Goal: Transaction & Acquisition: Purchase product/service

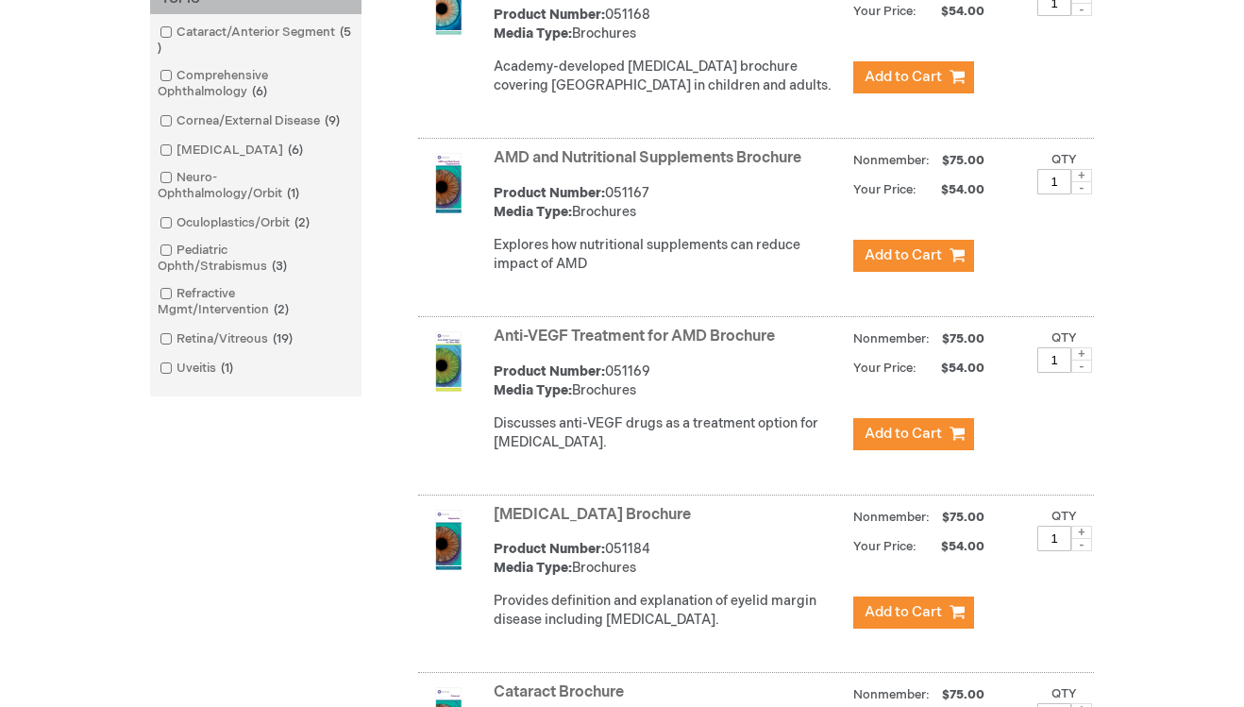
scroll to position [614, 0]
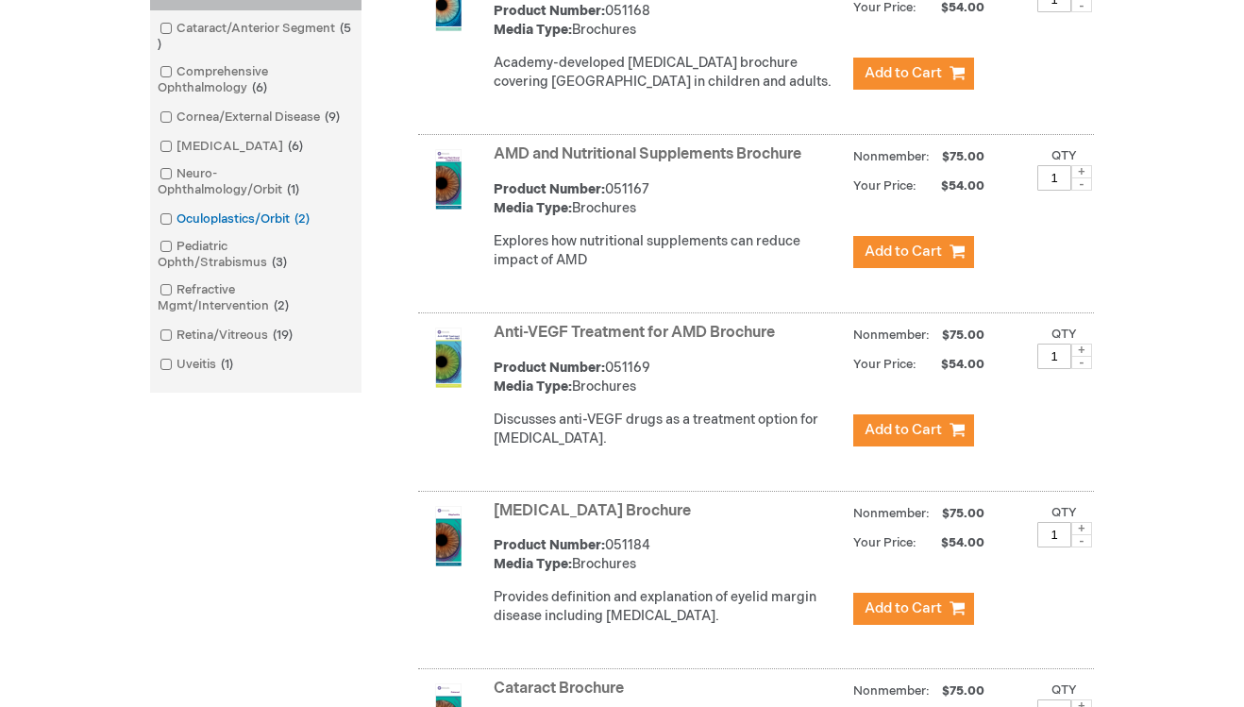
click at [176, 216] on span at bounding box center [176, 218] width 0 height 15
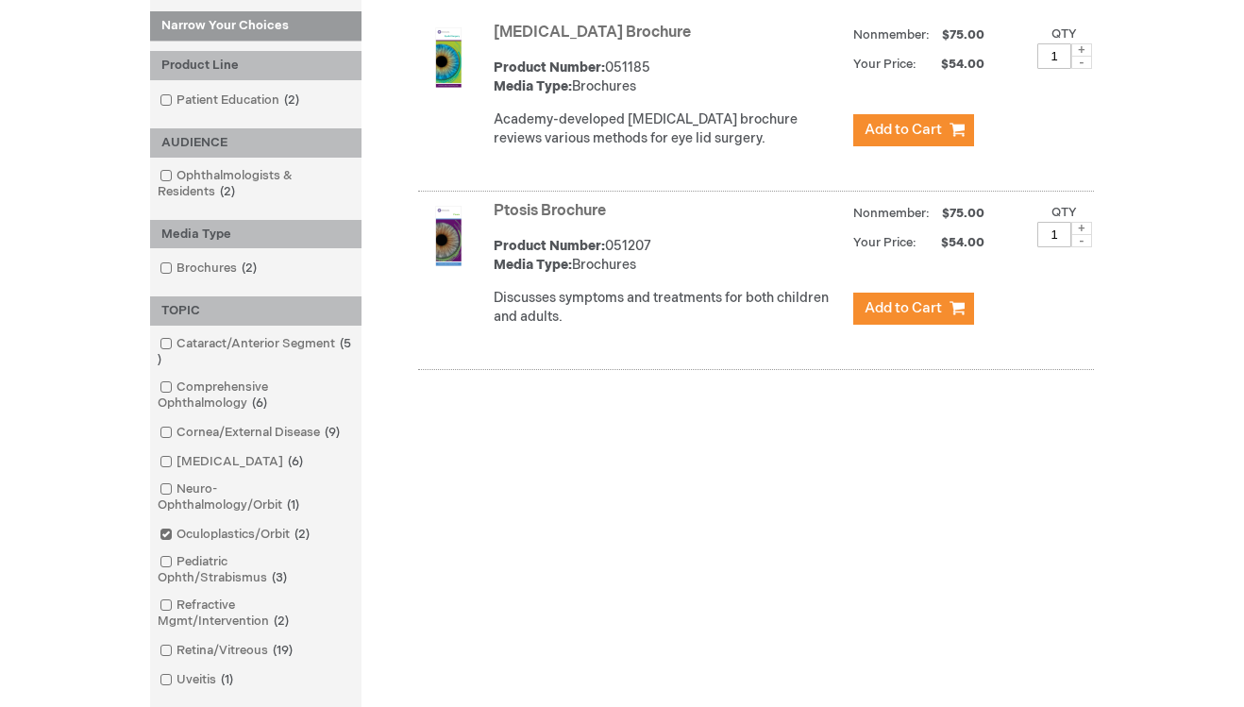
scroll to position [343, 0]
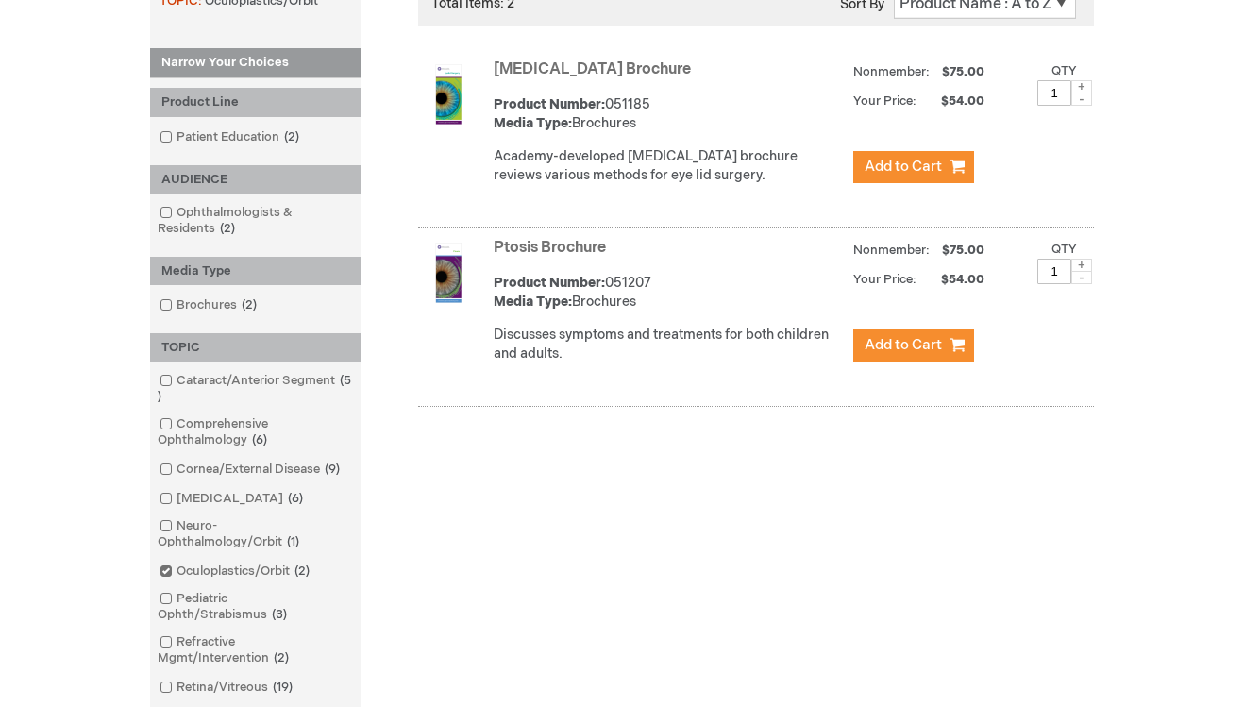
click at [441, 84] on img at bounding box center [448, 94] width 60 height 60
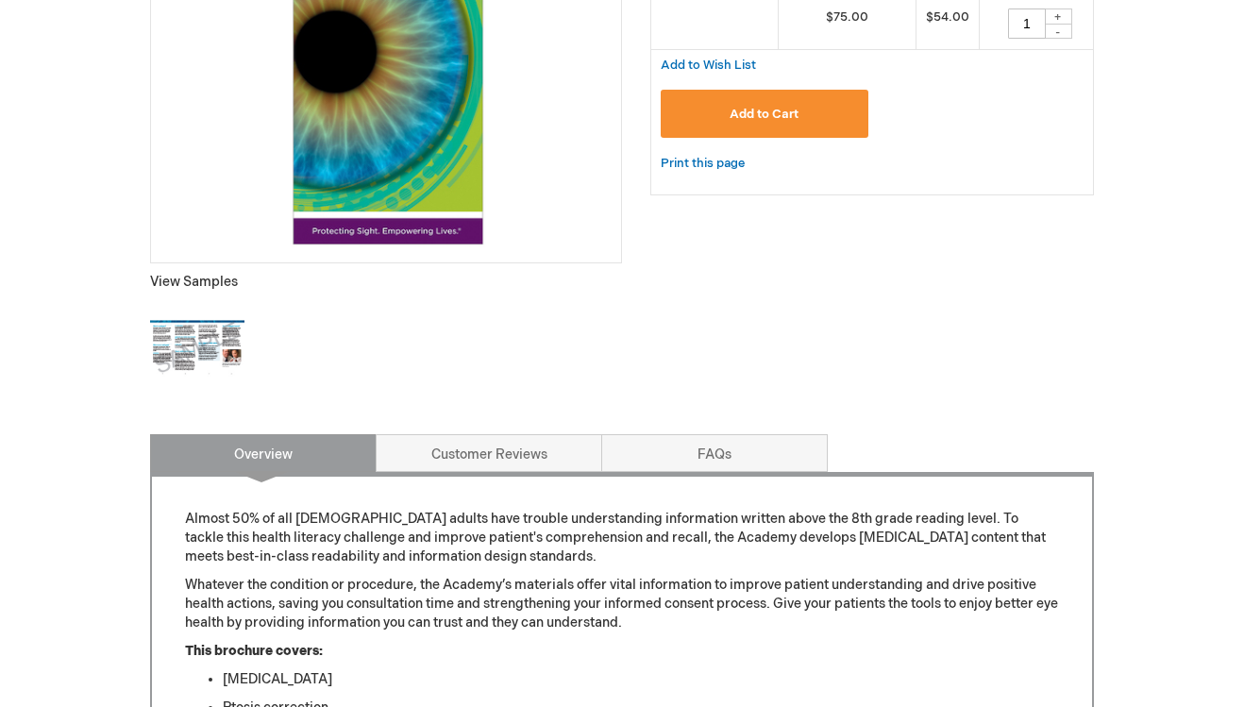
scroll to position [781, 0]
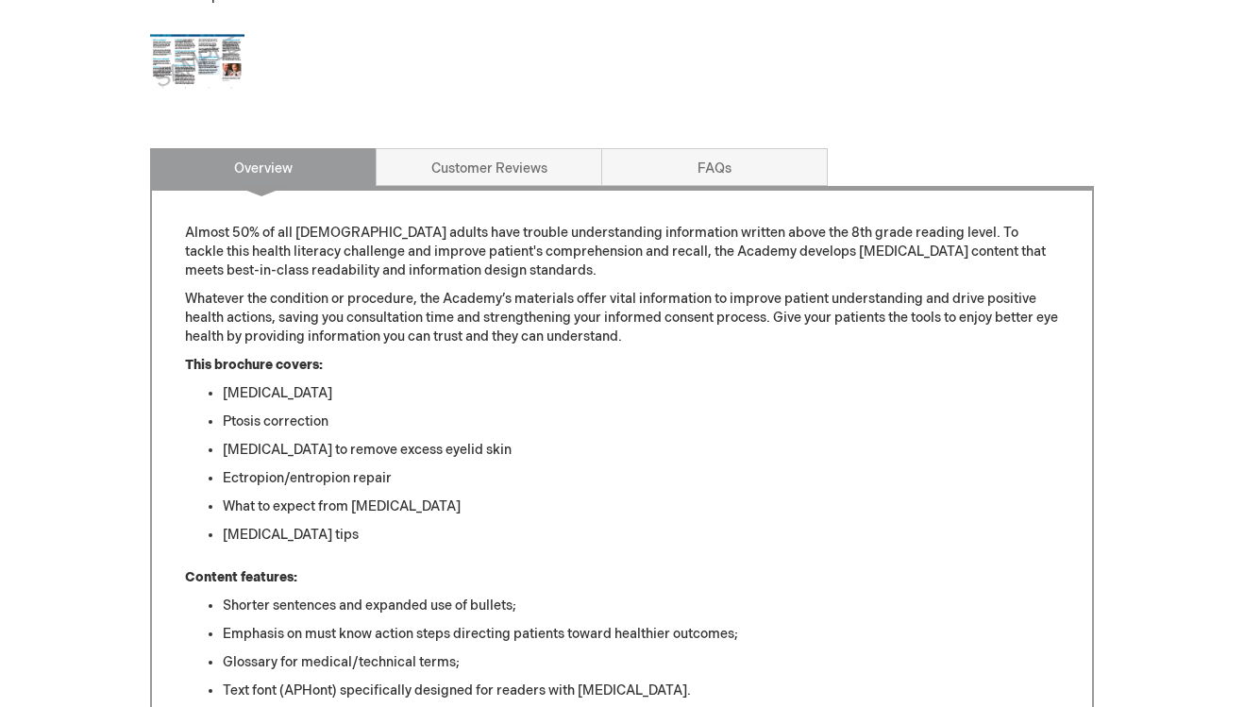
click at [193, 64] on img at bounding box center [197, 62] width 94 height 94
